Goal: Task Accomplishment & Management: Manage account settings

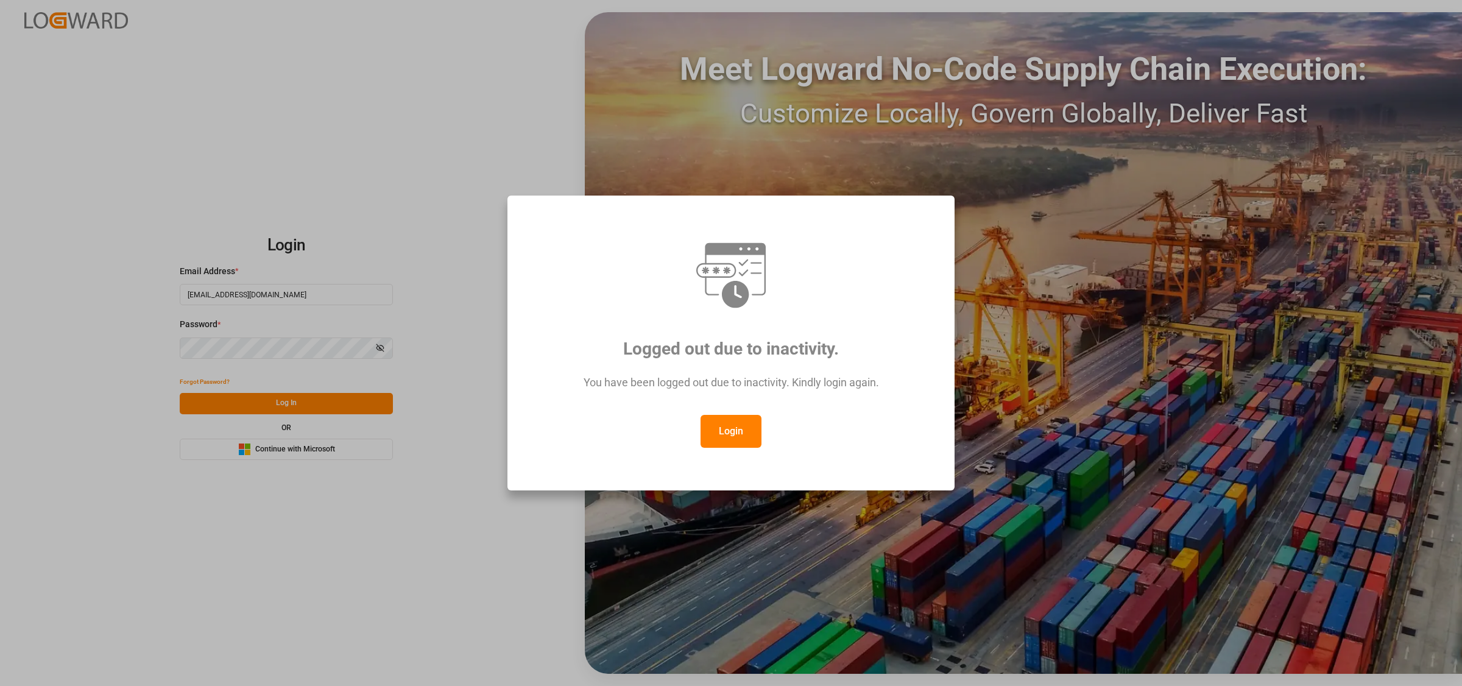
click at [733, 433] on button "Login" at bounding box center [731, 431] width 61 height 33
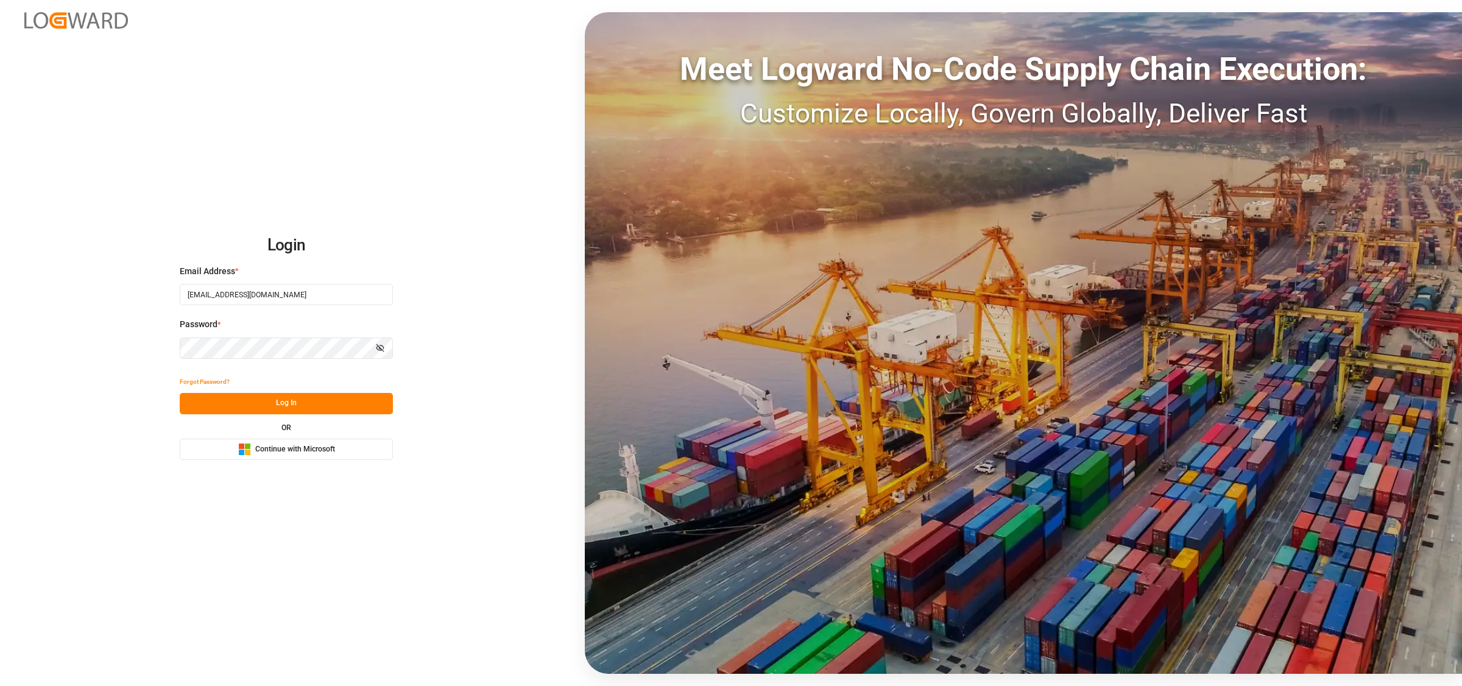
click at [291, 410] on button "Log In" at bounding box center [286, 403] width 213 height 21
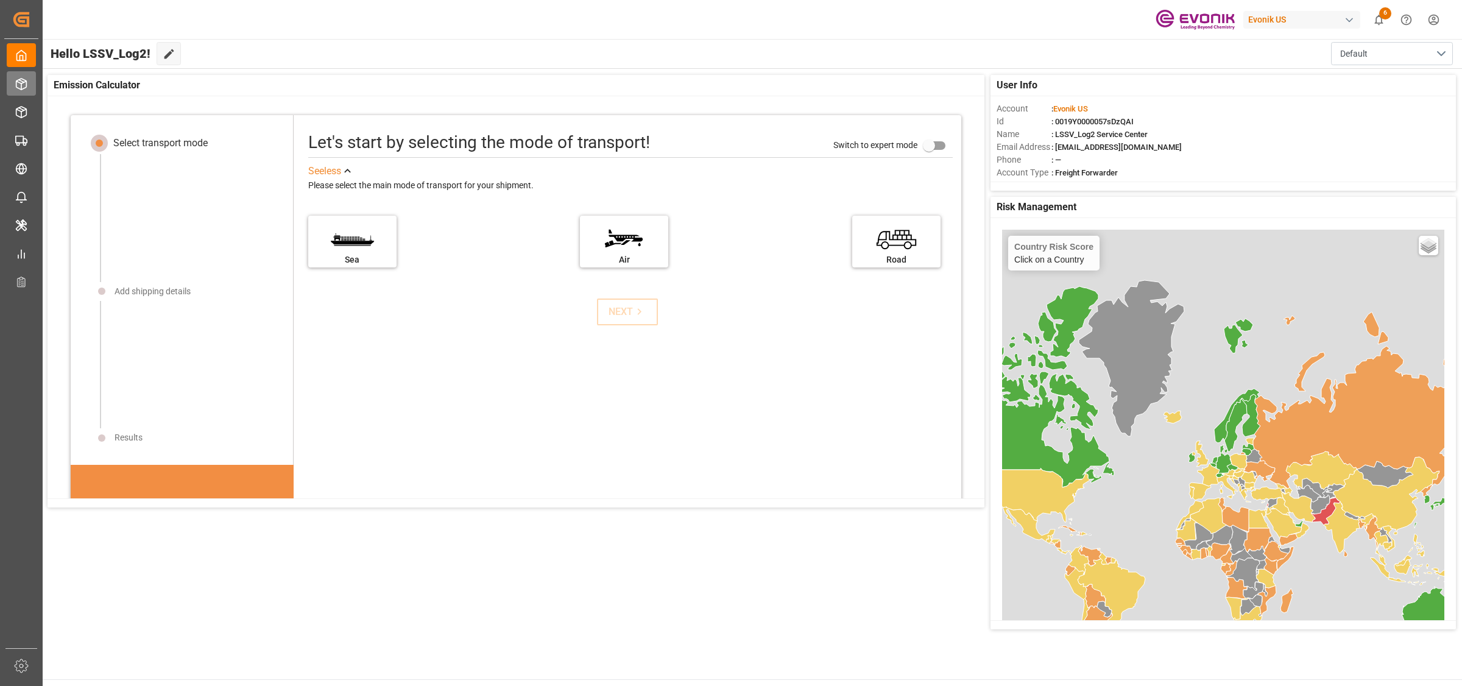
click at [16, 82] on icon at bounding box center [21, 84] width 12 height 12
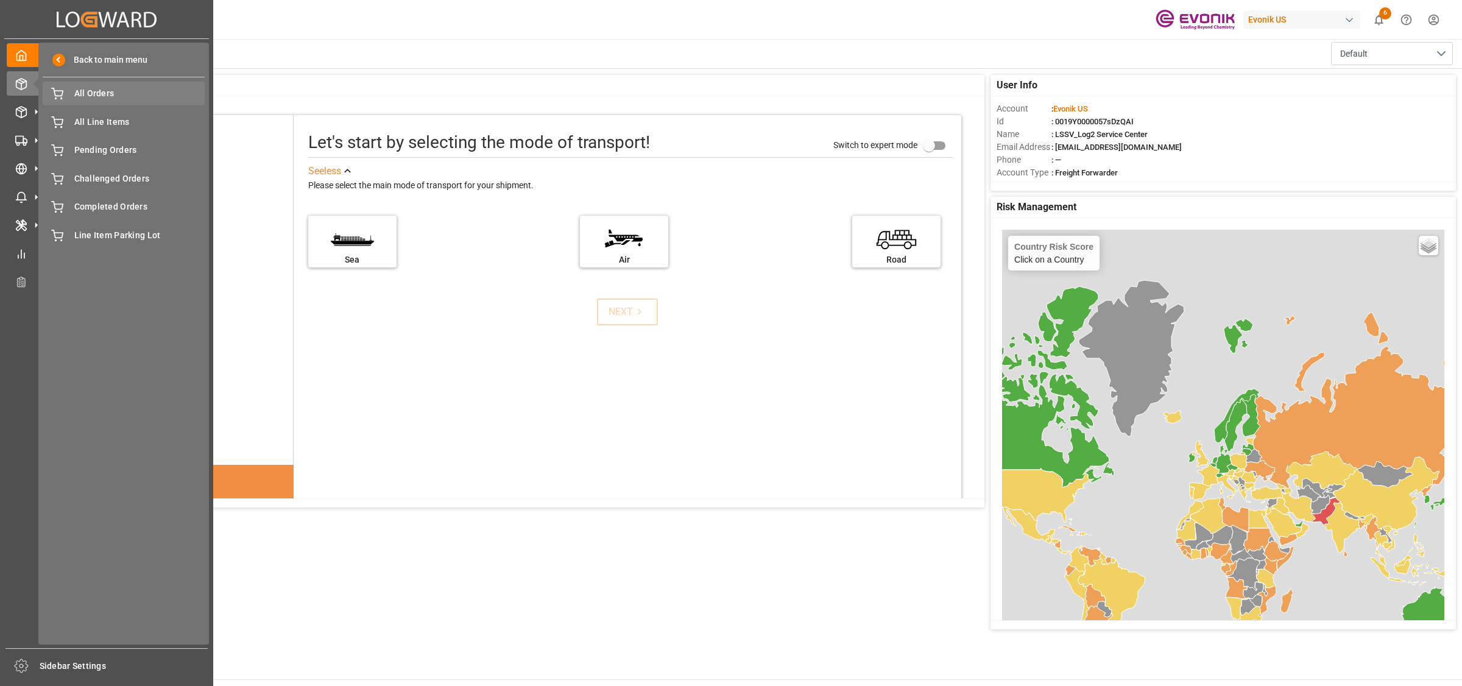
click at [104, 95] on span "All Orders" at bounding box center [139, 93] width 131 height 13
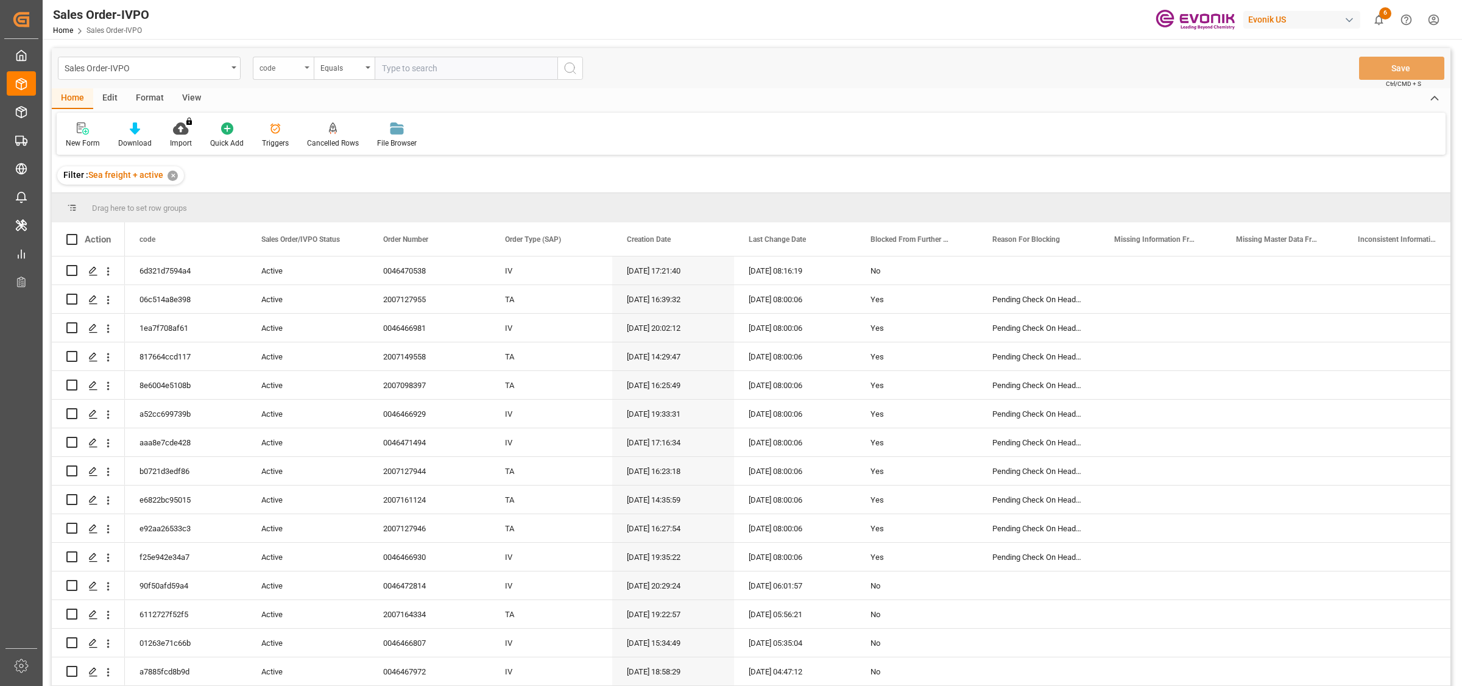
click at [281, 68] on div "code" at bounding box center [280, 67] width 41 height 14
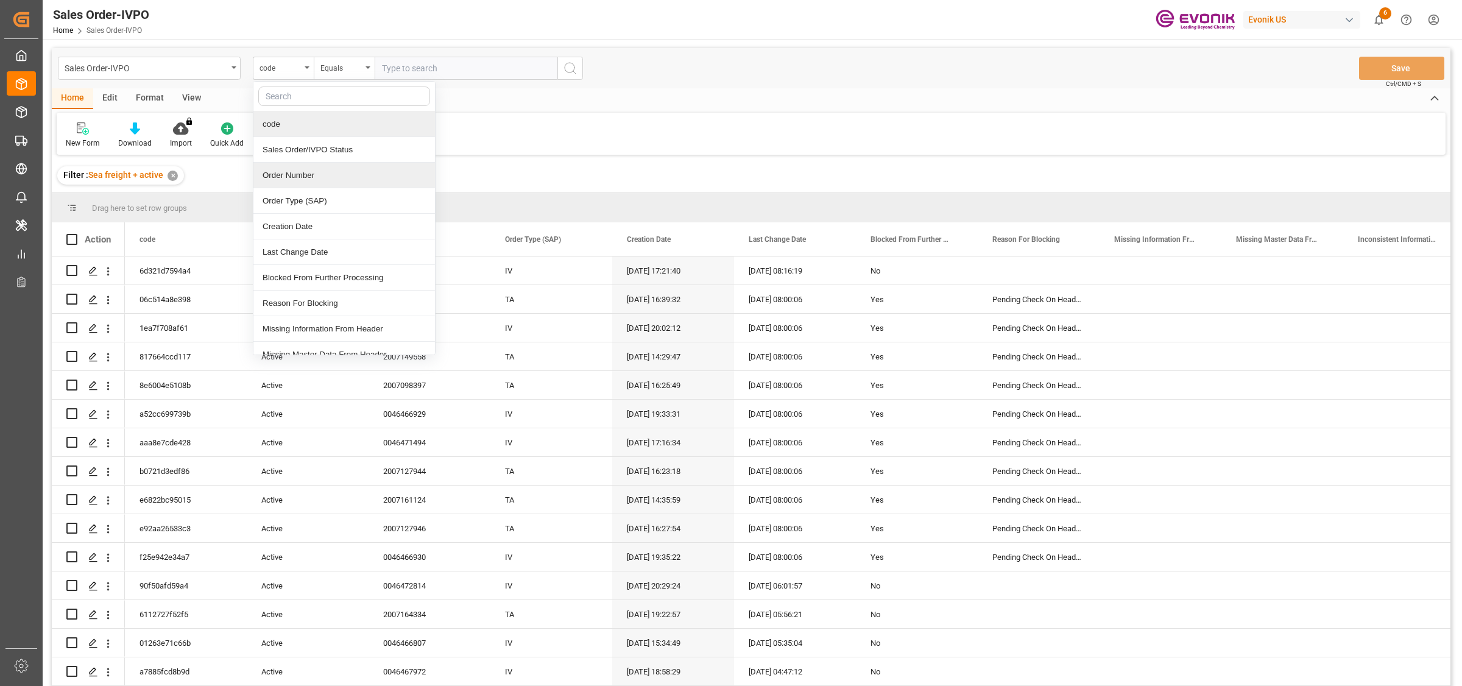
click at [282, 178] on div "Order Number" at bounding box center [344, 176] width 182 height 26
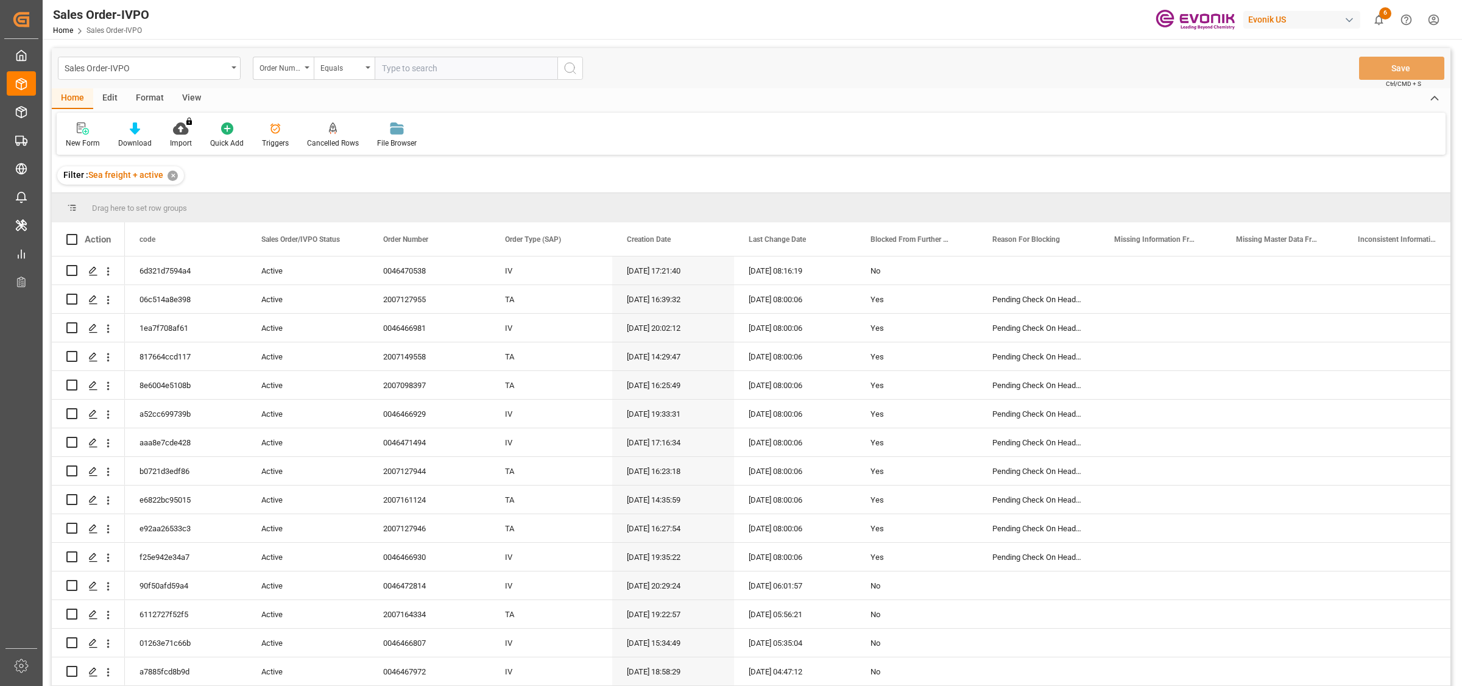
click at [458, 59] on input "text" at bounding box center [466, 68] width 183 height 23
paste input "46466103"
type input "0046466103"
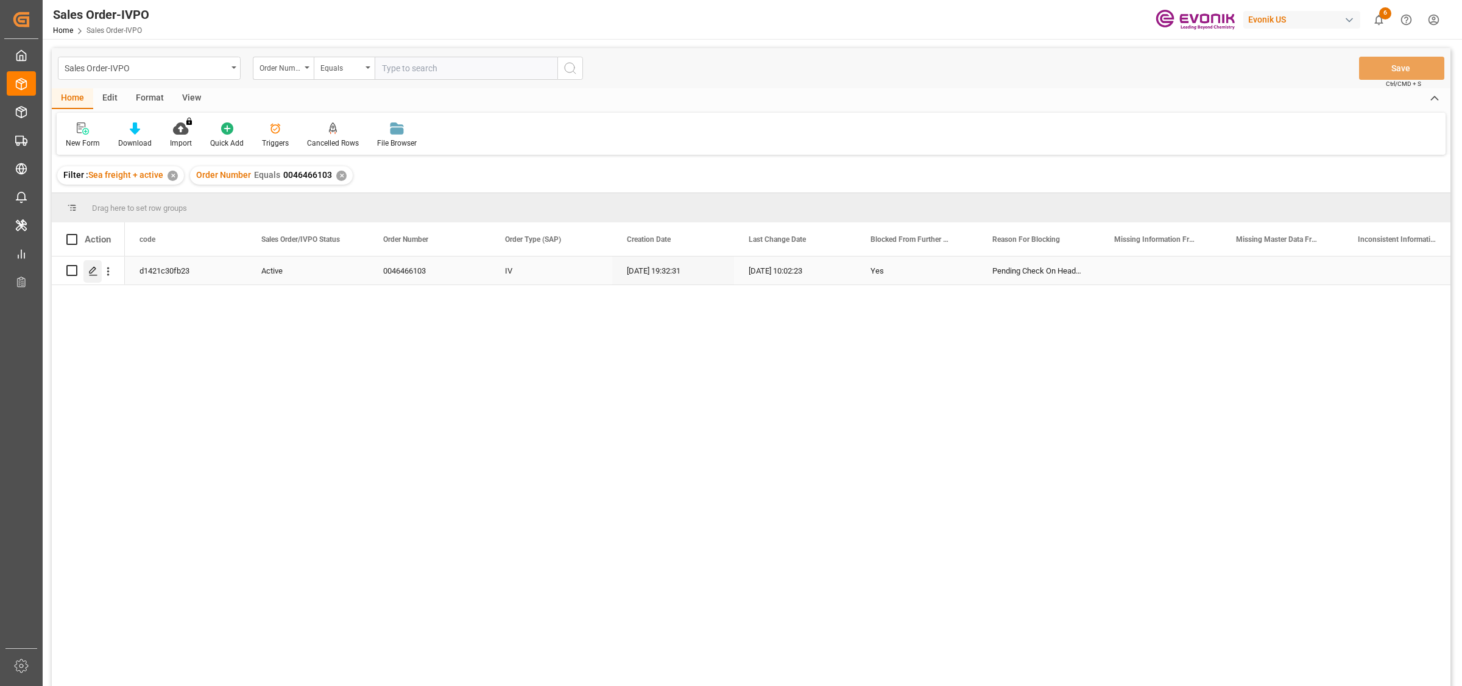
click at [90, 268] on icon "Press SPACE to select this row." at bounding box center [93, 271] width 10 height 10
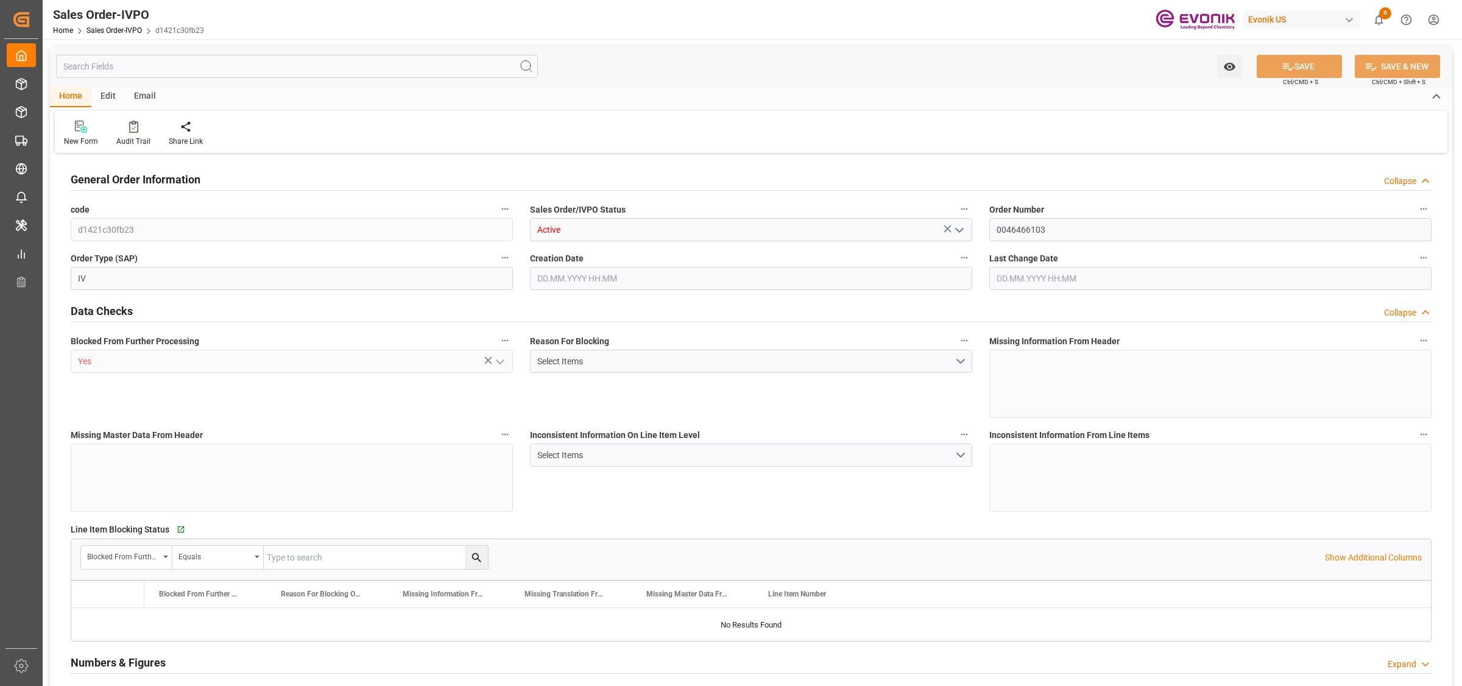
type input "NLRTM"
type input "0"
type input "1"
type input "1059"
type input "[DATE] 19:32"
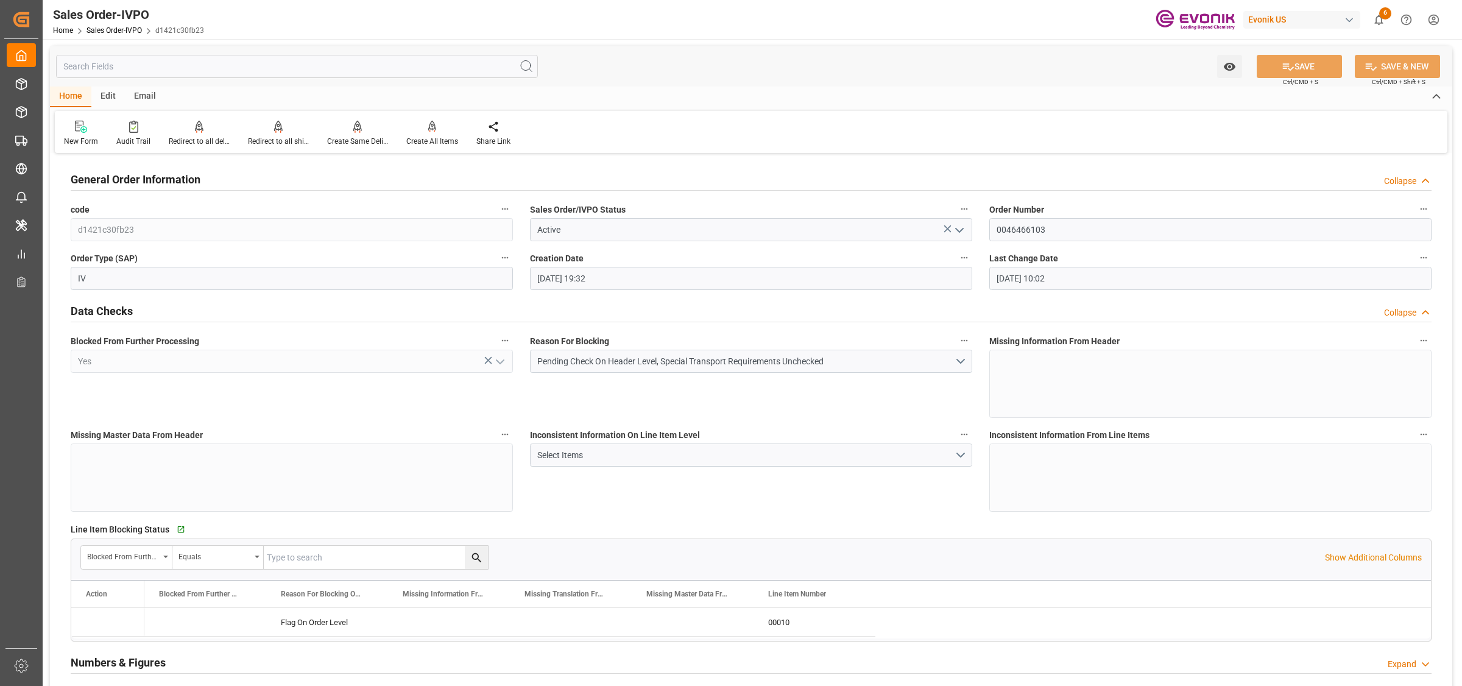
type input "[DATE] 10:02"
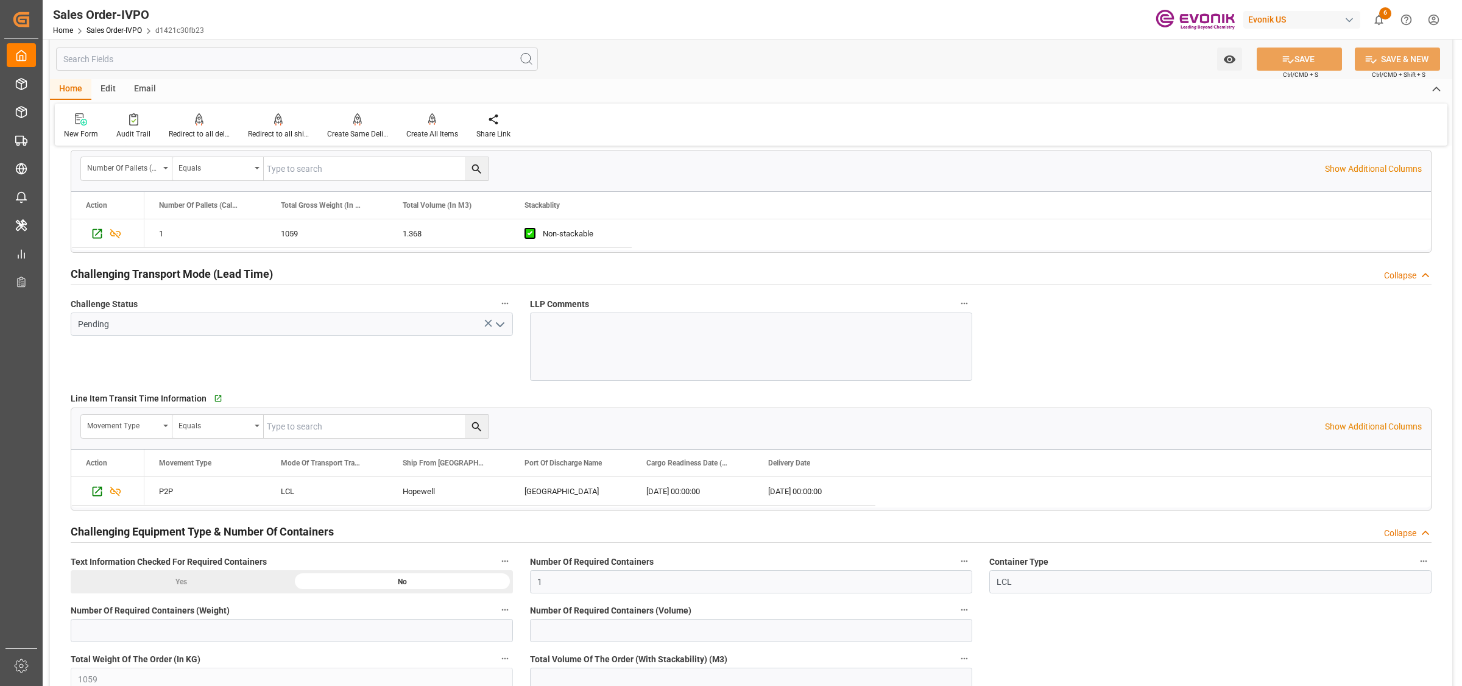
scroll to position [1447, 0]
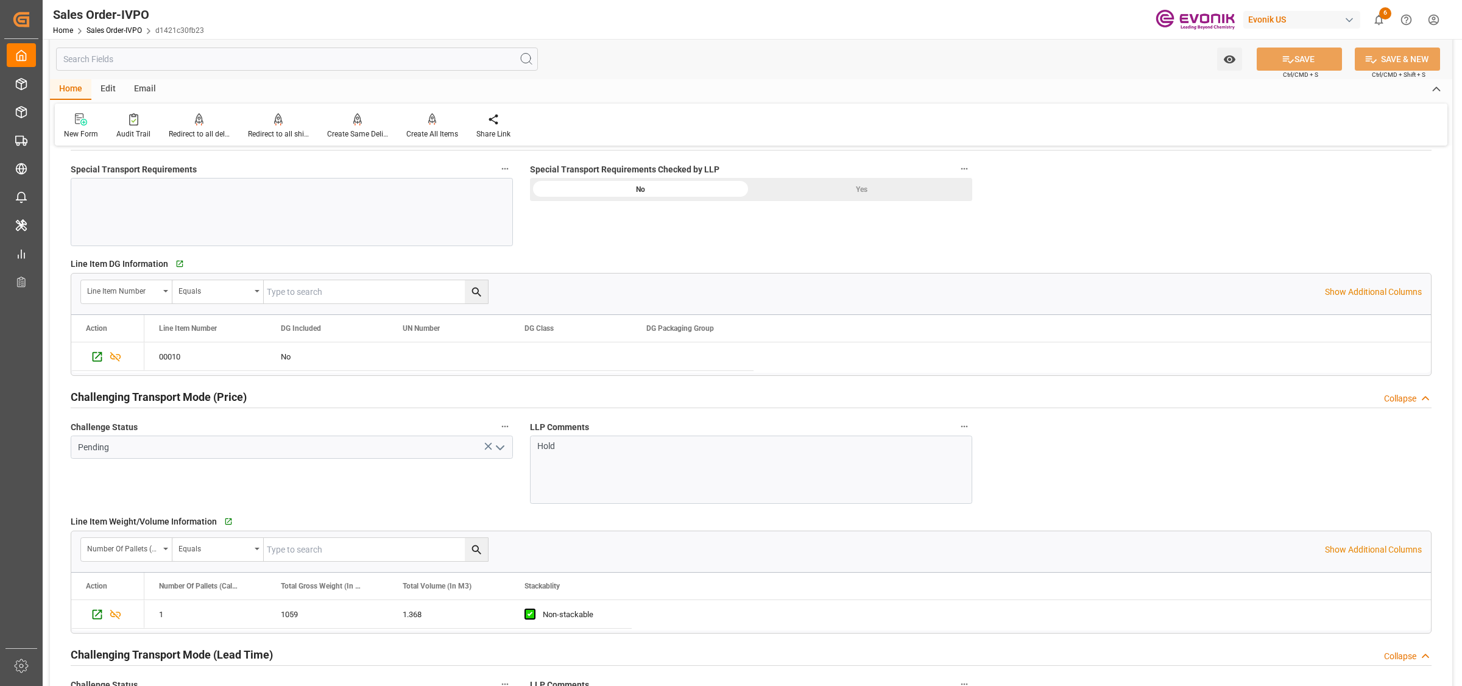
click at [500, 453] on icon "open menu" at bounding box center [500, 447] width 15 height 15
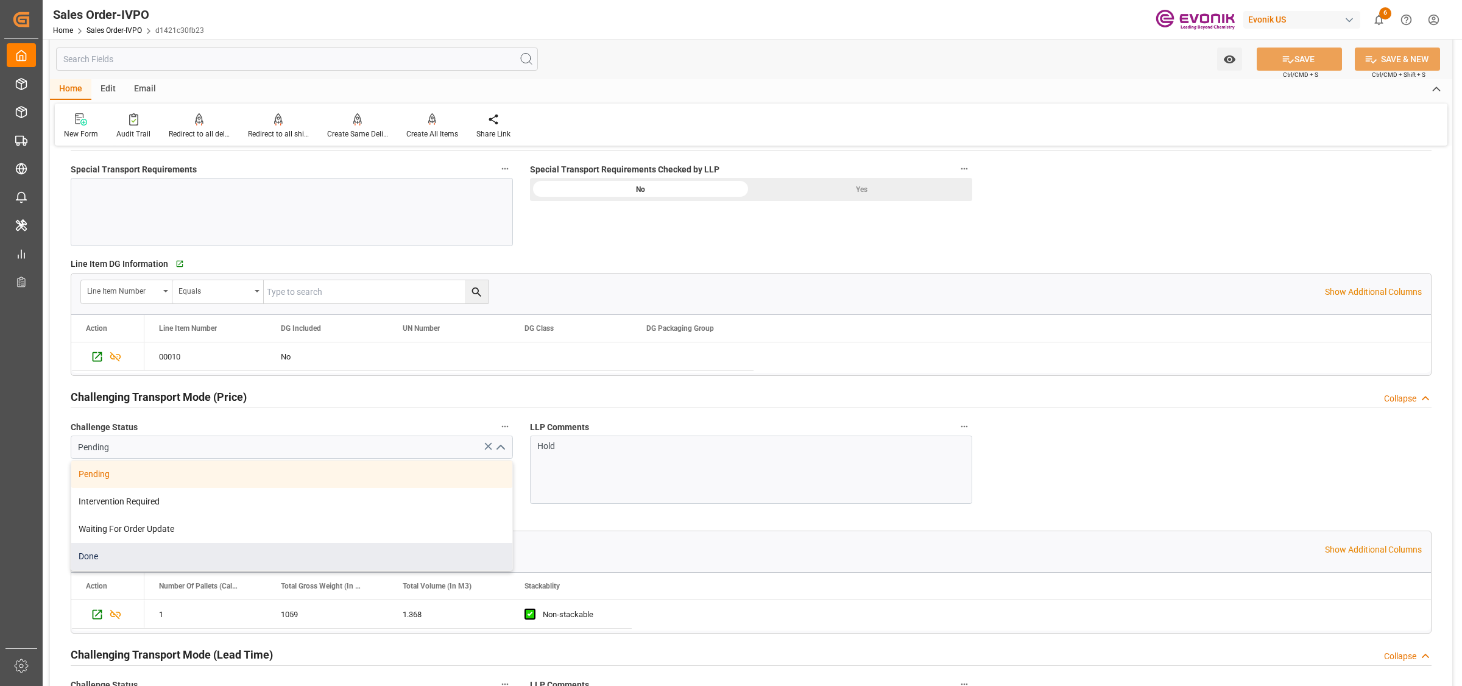
click at [140, 553] on div "Done" at bounding box center [291, 556] width 441 height 27
type input "Done"
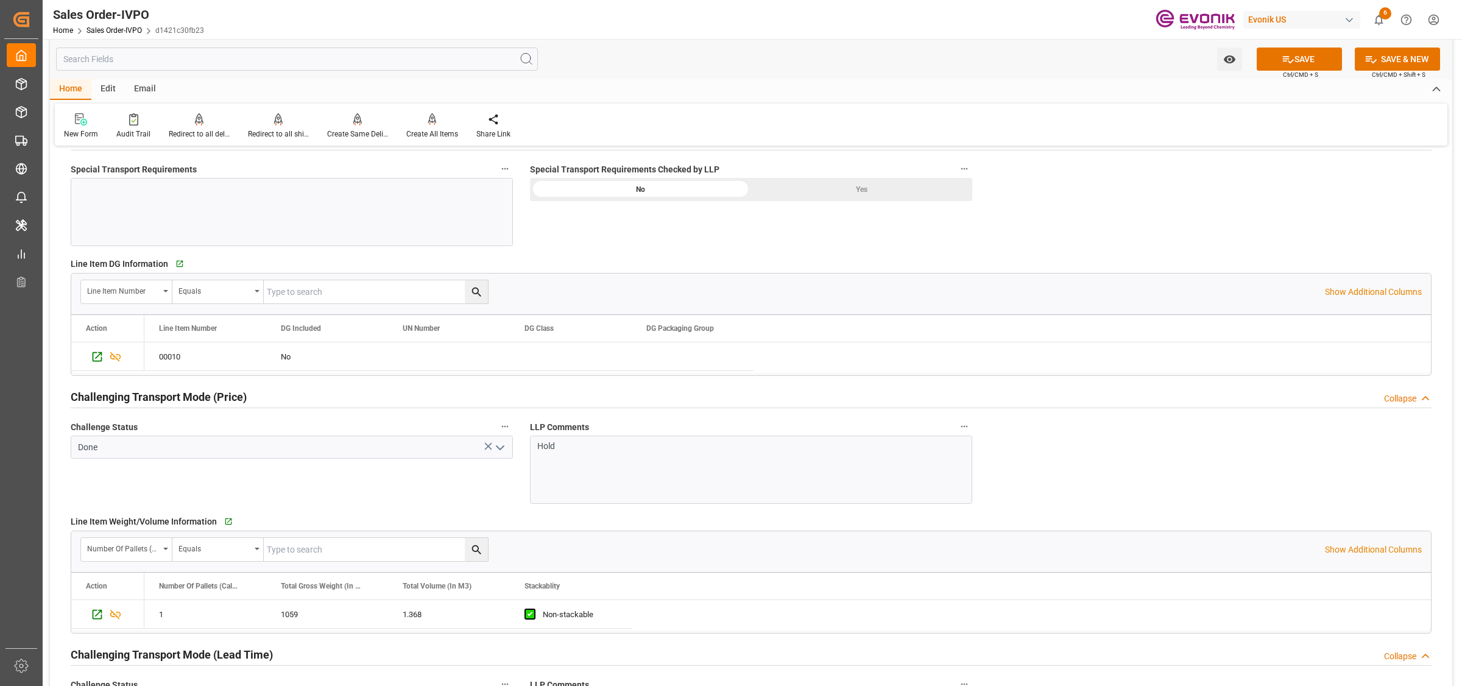
scroll to position [1675, 0]
